Goal: Information Seeking & Learning: Find specific page/section

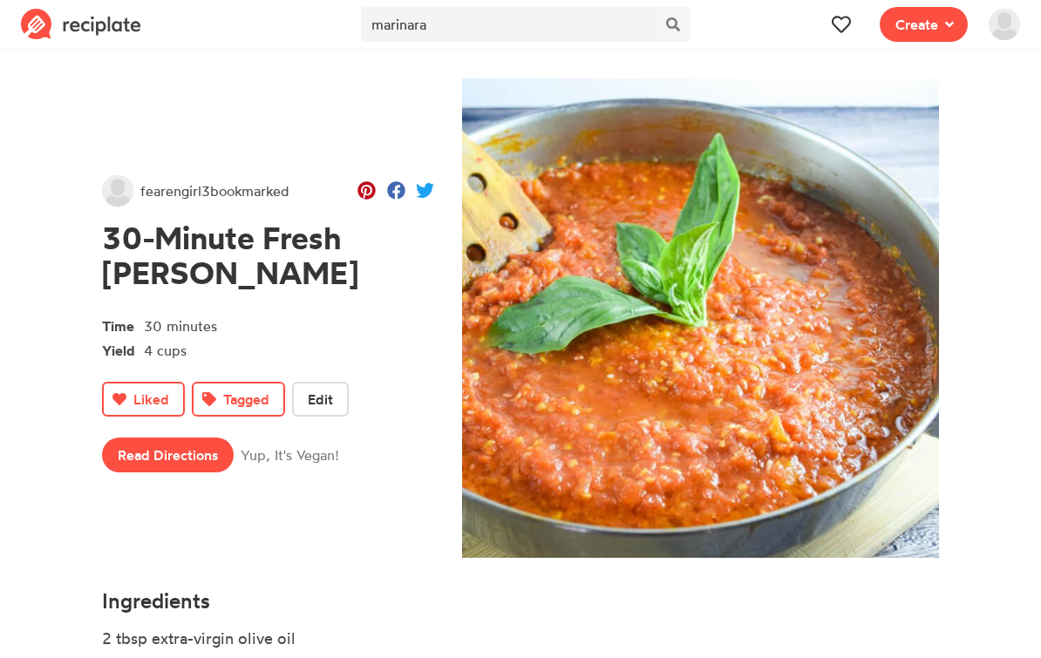
scroll to position [140, 0]
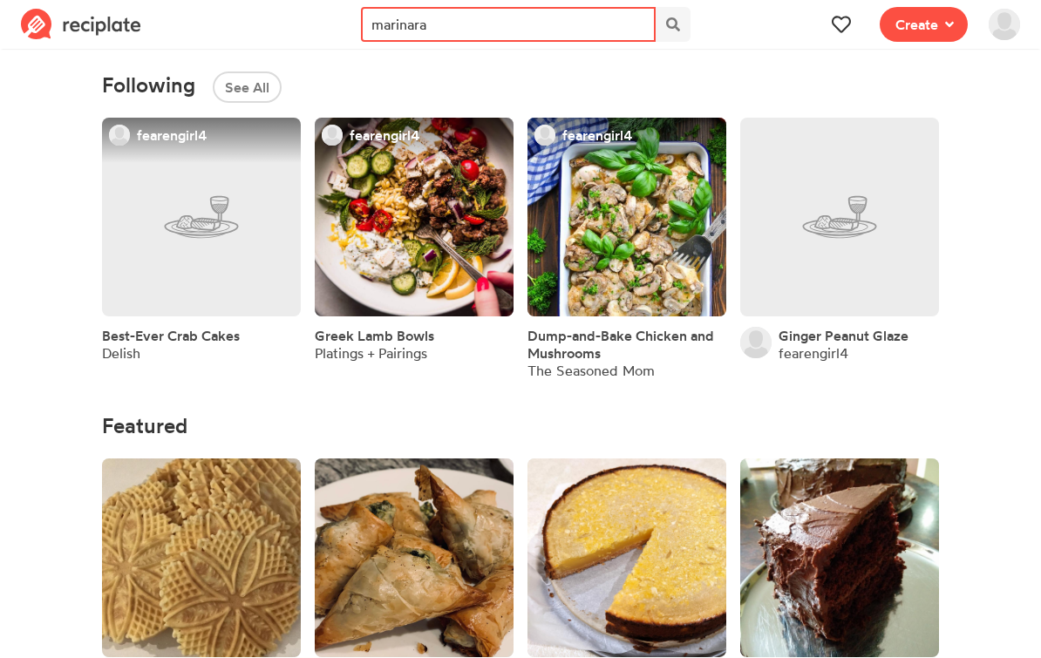
click at [443, 28] on input "marinara" at bounding box center [508, 24] width 295 height 35
type input "m"
type input "sage"
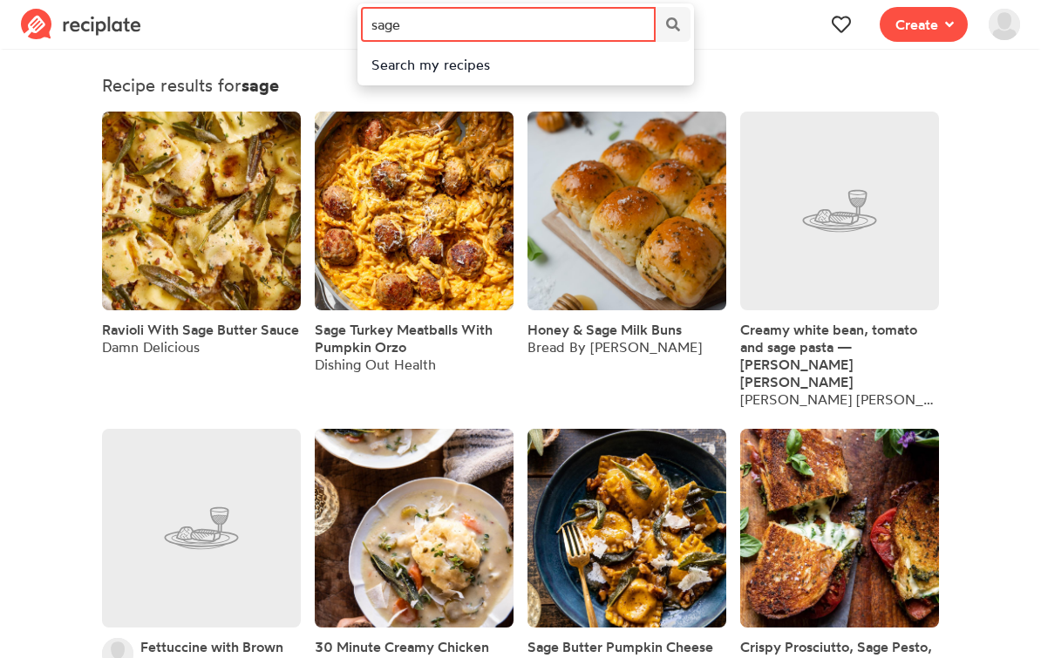
click at [452, 22] on input "sage" at bounding box center [508, 24] width 295 height 35
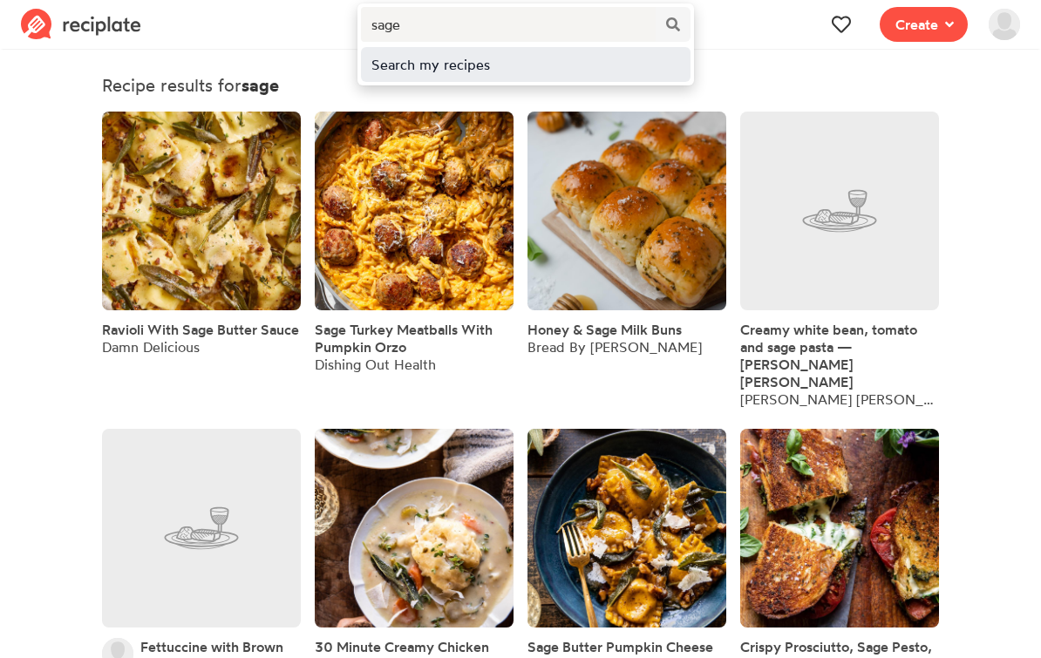
click at [452, 70] on div "Search my recipes" at bounding box center [525, 64] width 309 height 21
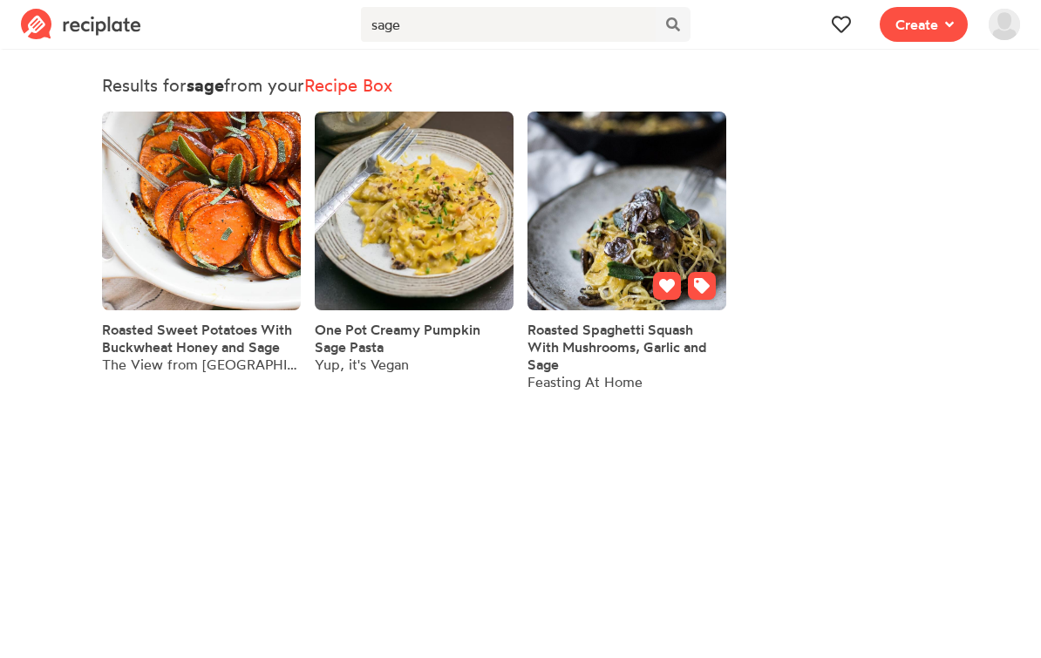
click at [680, 300] on div at bounding box center [684, 289] width 63 height 35
click at [594, 187] on link at bounding box center [626, 211] width 199 height 199
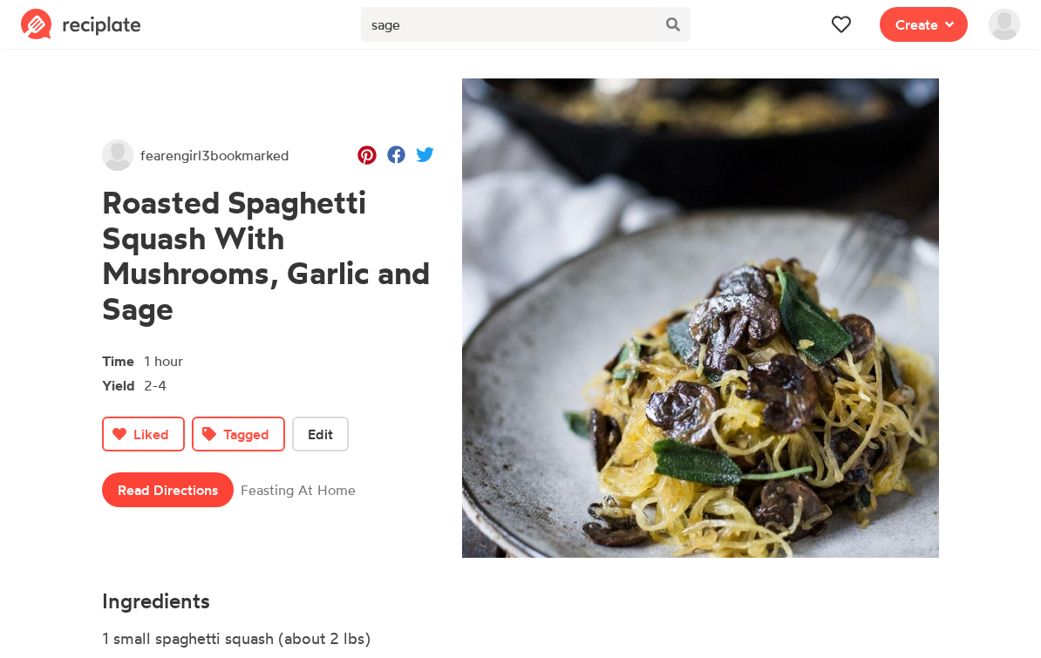
click at [193, 491] on link "Read Directions" at bounding box center [168, 490] width 132 height 35
